Goal: Find specific page/section: Find specific page/section

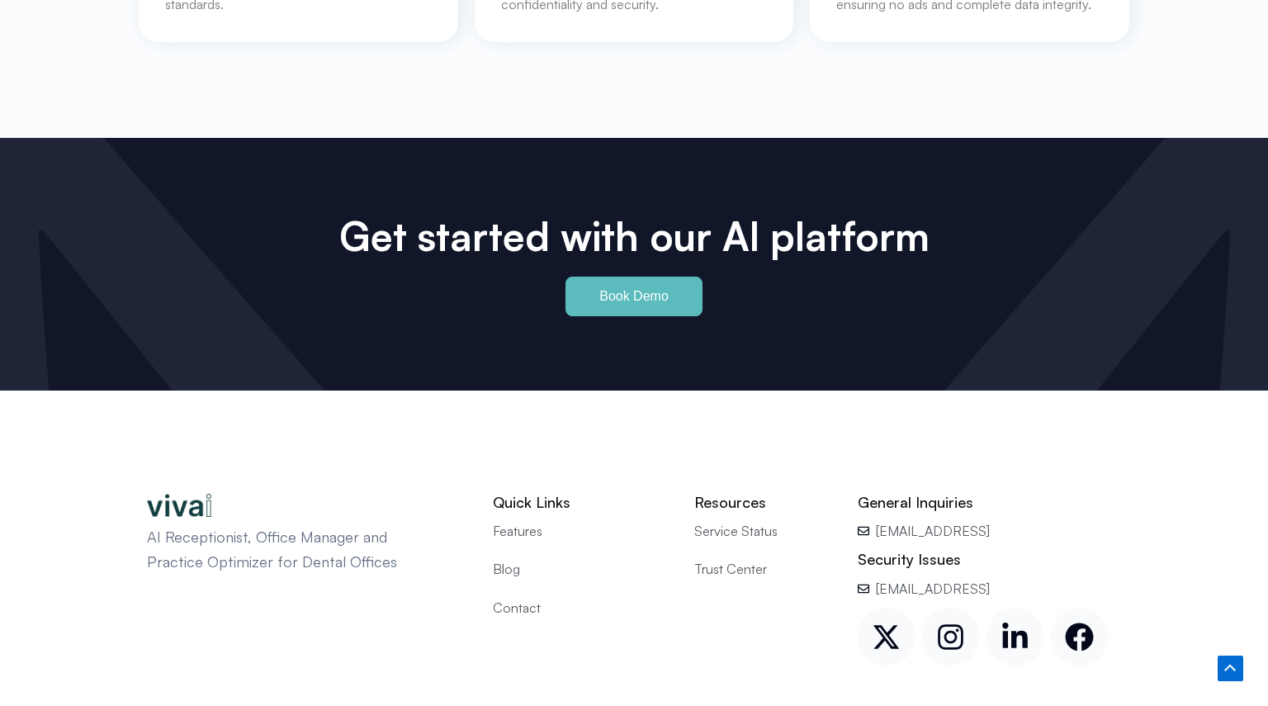
scroll to position [7739, 0]
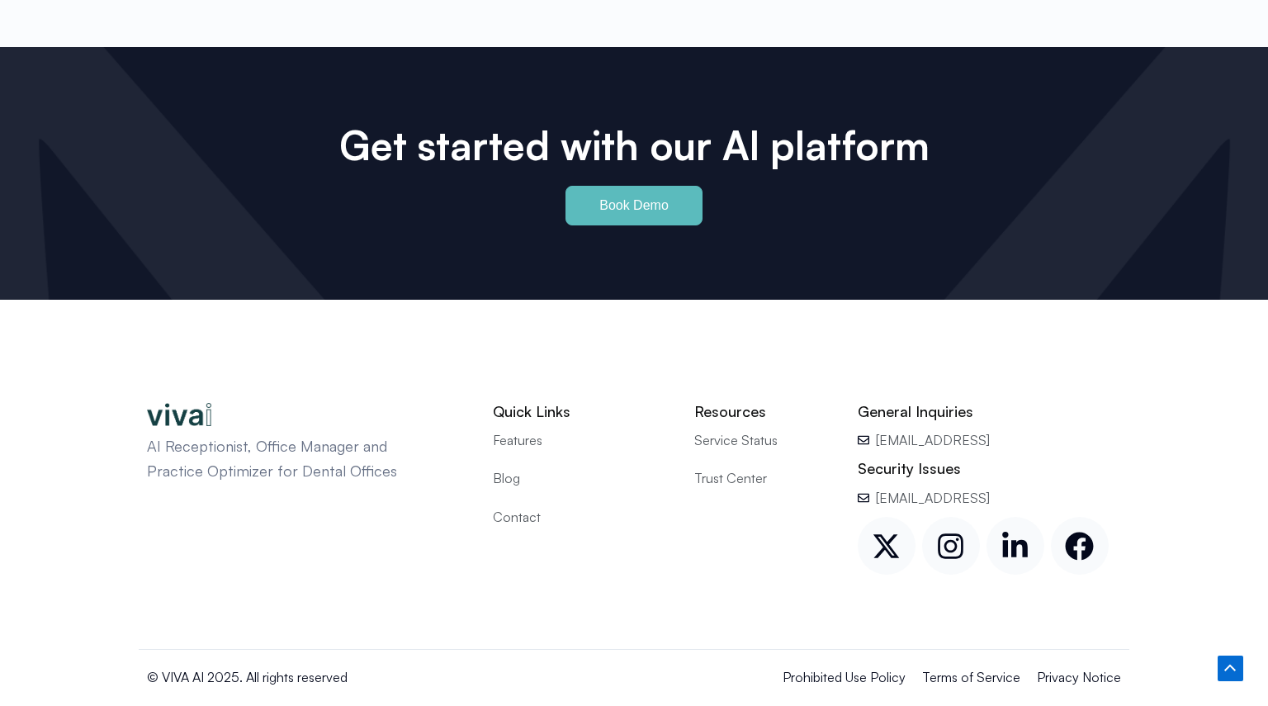
click at [515, 506] on span "Contact" at bounding box center [517, 516] width 48 height 21
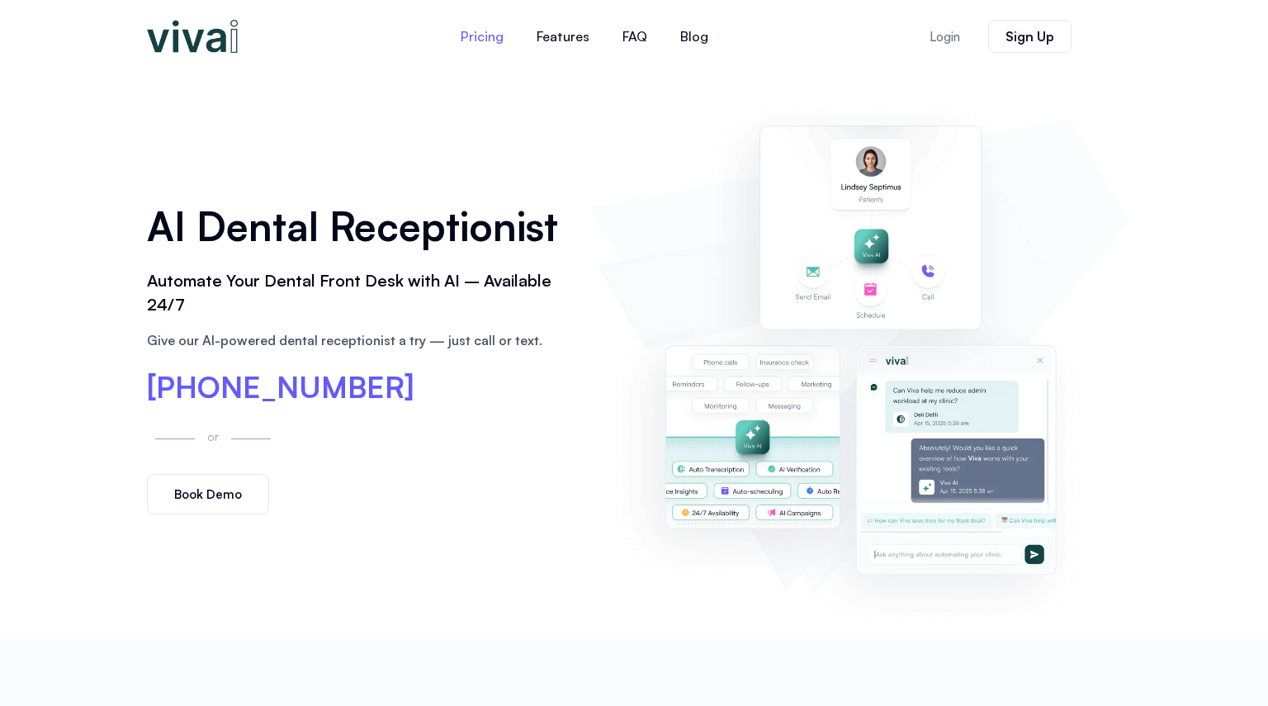
click at [496, 33] on link "Pricing" at bounding box center [482, 37] width 76 height 40
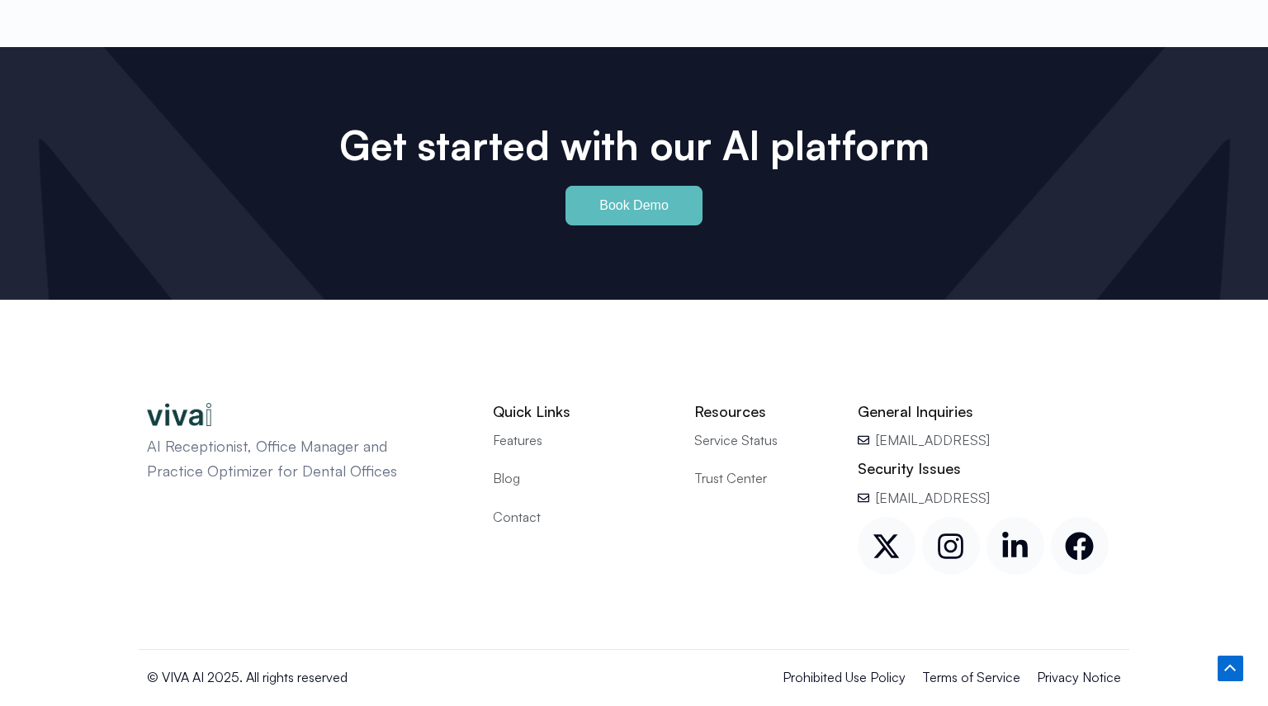
click at [738, 467] on span "Trust Center" at bounding box center [730, 477] width 73 height 21
